Goal: Transaction & Acquisition: Book appointment/travel/reservation

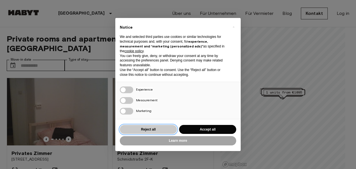
click at [151, 127] on button "Reject all" at bounding box center [148, 129] width 57 height 9
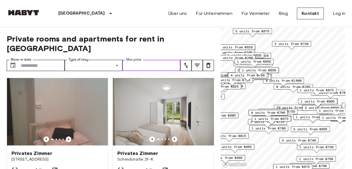
click at [148, 60] on input "Max price" at bounding box center [151, 65] width 58 height 11
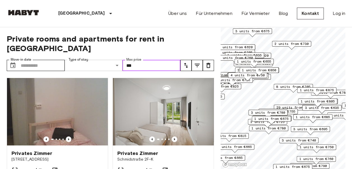
type input "***"
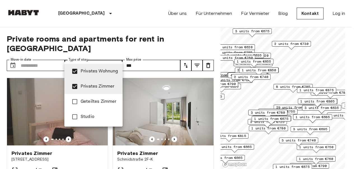
type input "**********"
click at [164, 36] on div at bounding box center [178, 84] width 356 height 169
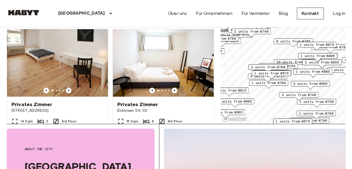
scroll to position [251, 0]
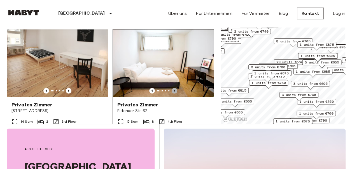
click at [172, 88] on icon "Previous image" at bounding box center [175, 91] width 6 height 6
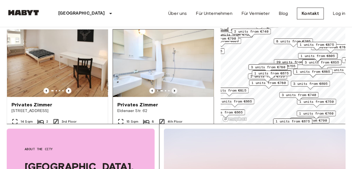
click at [172, 88] on icon "Previous image" at bounding box center [175, 91] width 6 height 6
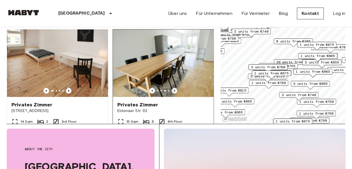
click at [172, 88] on icon "Previous image" at bounding box center [175, 91] width 6 height 6
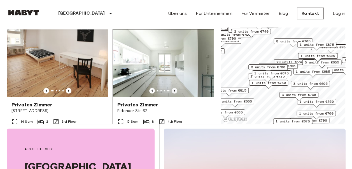
click at [172, 88] on icon "Previous image" at bounding box center [175, 91] width 6 height 6
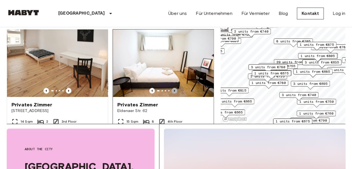
click at [172, 88] on icon "Previous image" at bounding box center [175, 91] width 6 height 6
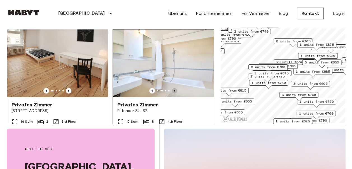
click at [172, 88] on icon "Previous image" at bounding box center [175, 91] width 6 height 6
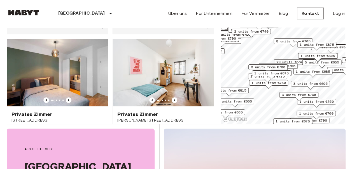
scroll to position [736, 0]
